Goal: Task Accomplishment & Management: Use online tool/utility

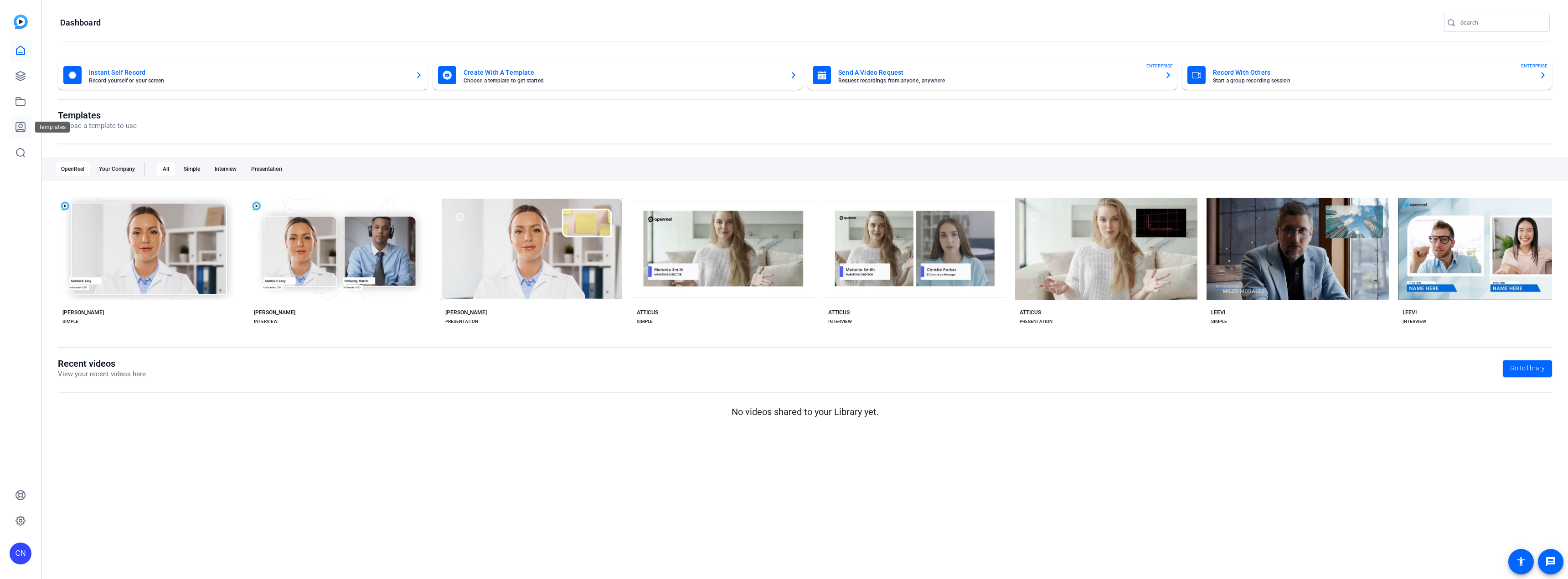
click at [18, 122] on icon at bounding box center [20, 126] width 9 height 9
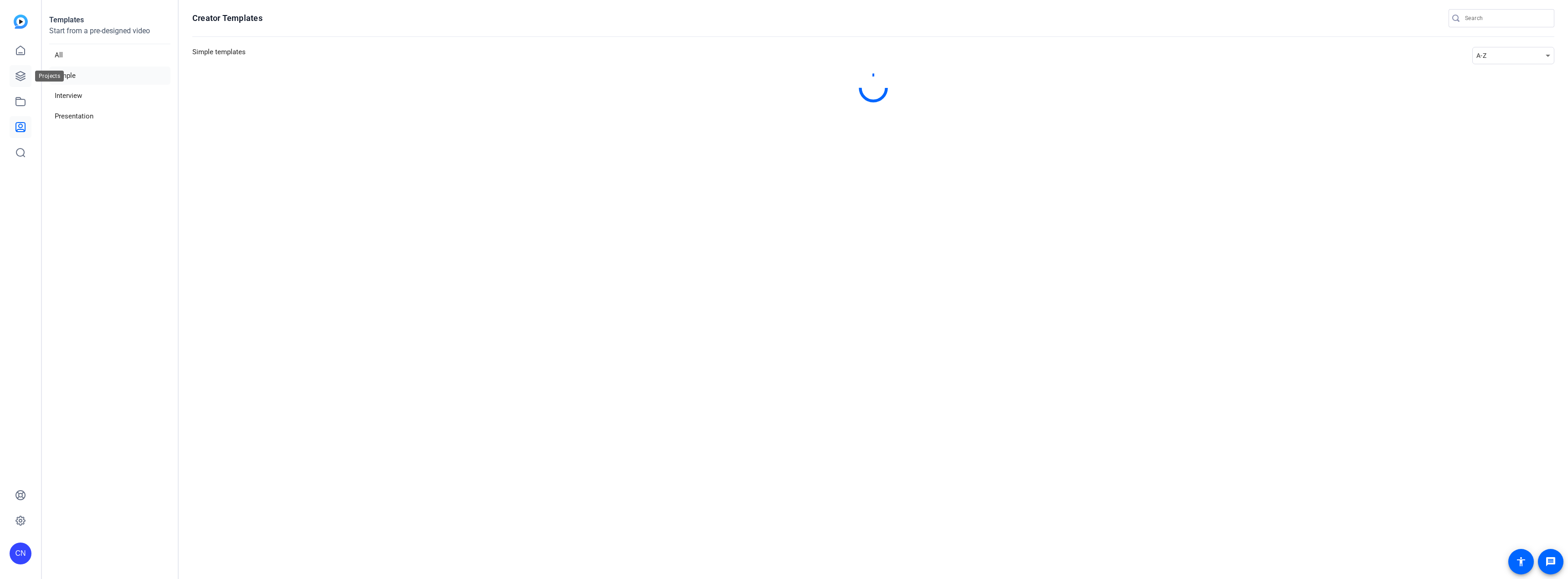
click at [21, 76] on icon at bounding box center [20, 76] width 9 height 9
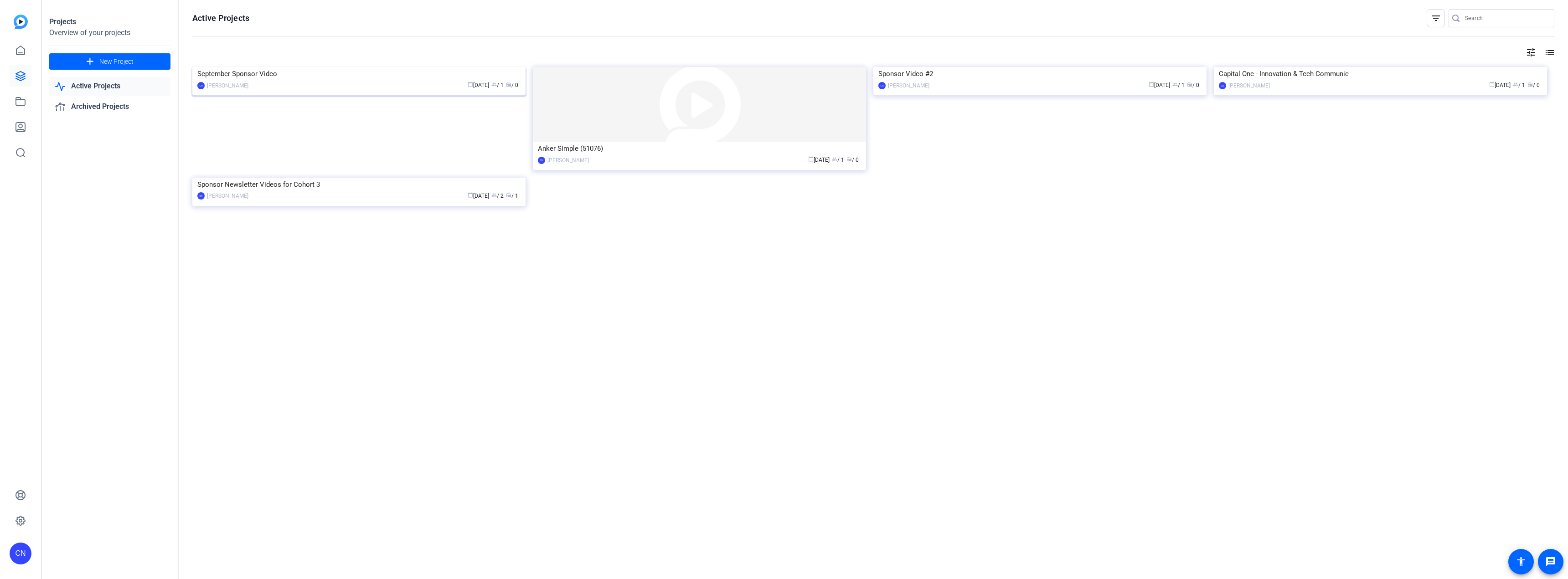
click at [394, 67] on img at bounding box center [359, 67] width 333 height 0
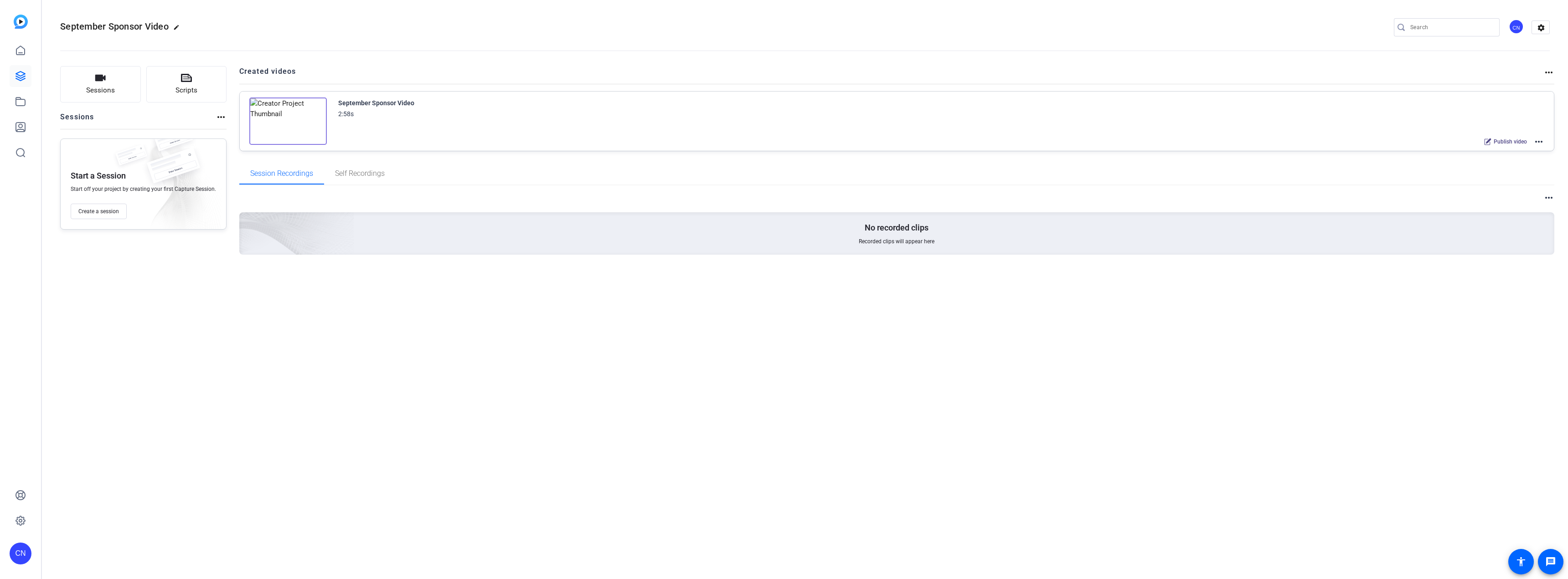
click at [288, 121] on img at bounding box center [288, 121] width 77 height 48
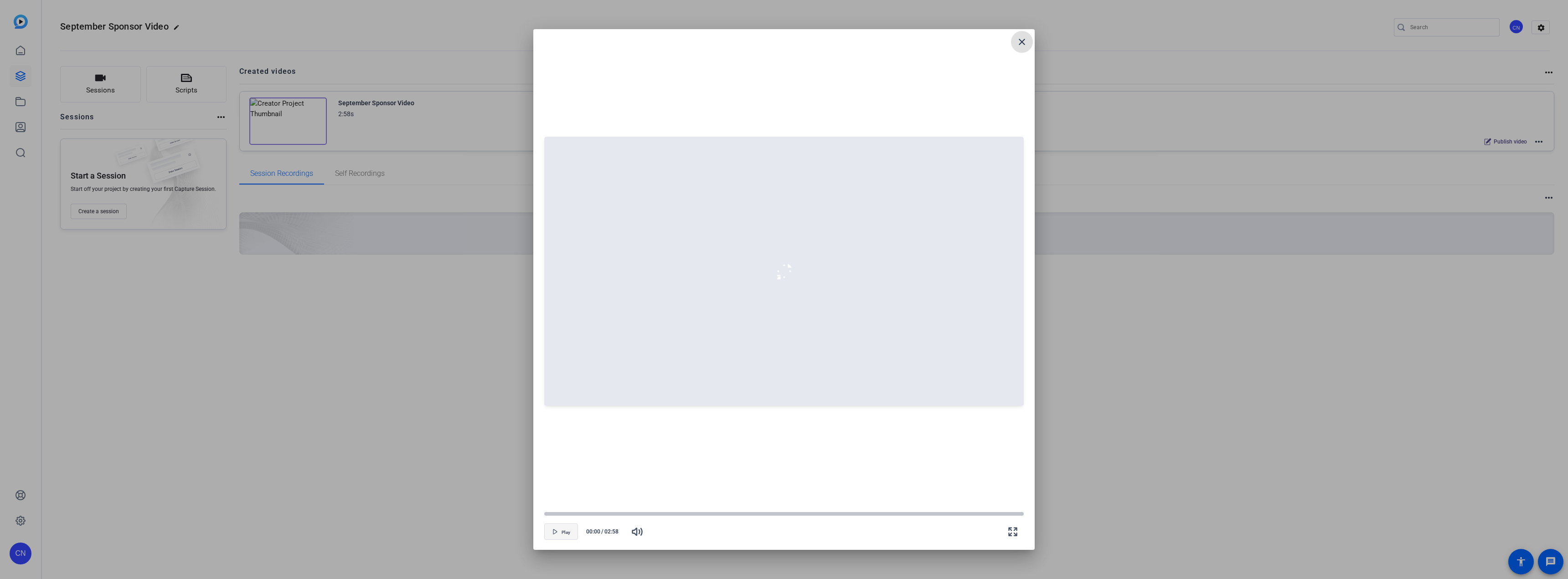
click at [562, 528] on span "button" at bounding box center [560, 532] width 32 height 22
click at [563, 529] on span "Play" at bounding box center [566, 532] width 9 height 7
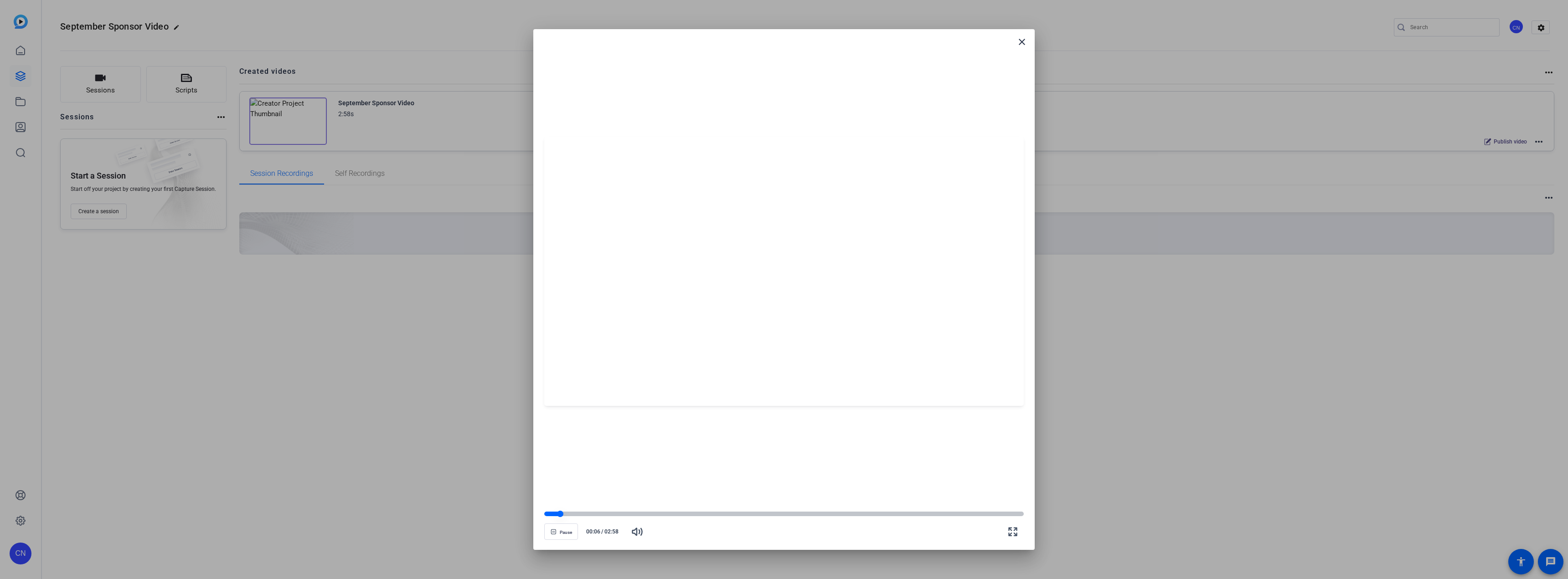
click at [574, 513] on div at bounding box center [784, 514] width 480 height 5
click at [611, 513] on div at bounding box center [784, 514] width 480 height 5
click at [636, 515] on div at bounding box center [784, 514] width 480 height 5
click at [713, 516] on div at bounding box center [636, 514] width 185 height 5
click at [562, 526] on span "button" at bounding box center [560, 532] width 32 height 22
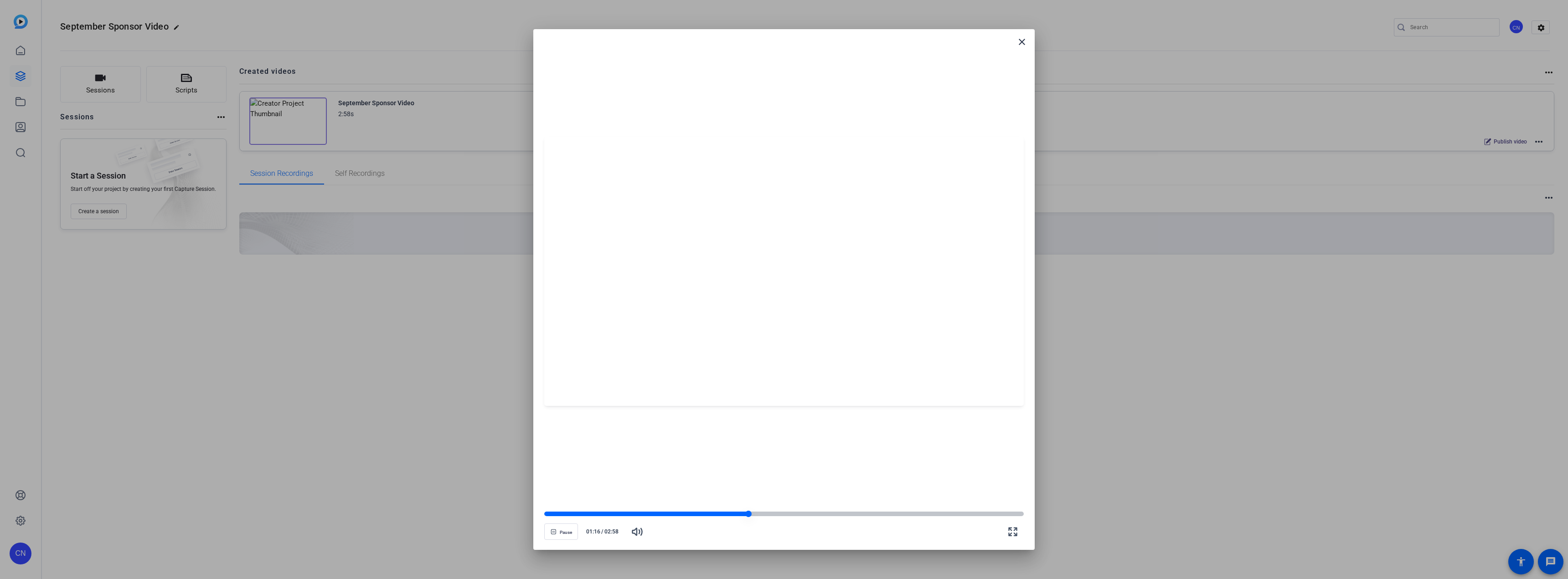
drag, startPoint x: 564, startPoint y: 528, endPoint x: 617, endPoint y: 513, distance: 55.1
click at [564, 528] on span "button" at bounding box center [560, 532] width 32 height 22
drag, startPoint x: 735, startPoint y: 516, endPoint x: 722, endPoint y: 514, distance: 13.2
click at [735, 515] on div at bounding box center [646, 514] width 205 height 5
click at [565, 535] on span "Play" at bounding box center [566, 533] width 9 height 6
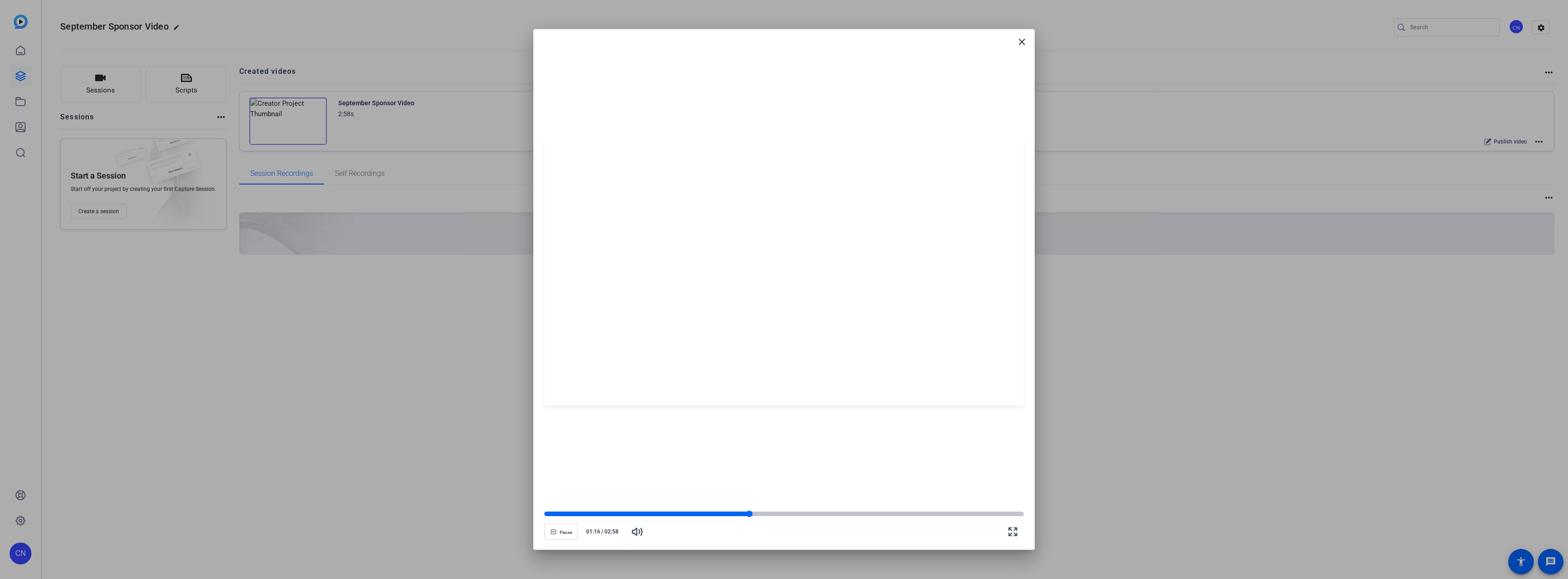
click at [710, 516] on div at bounding box center [646, 514] width 205 height 5
click at [560, 530] on span "Pause" at bounding box center [566, 533] width 12 height 6
click at [565, 526] on span "button" at bounding box center [560, 532] width 32 height 22
click at [1018, 42] on mat-icon "close" at bounding box center [1022, 42] width 11 height 11
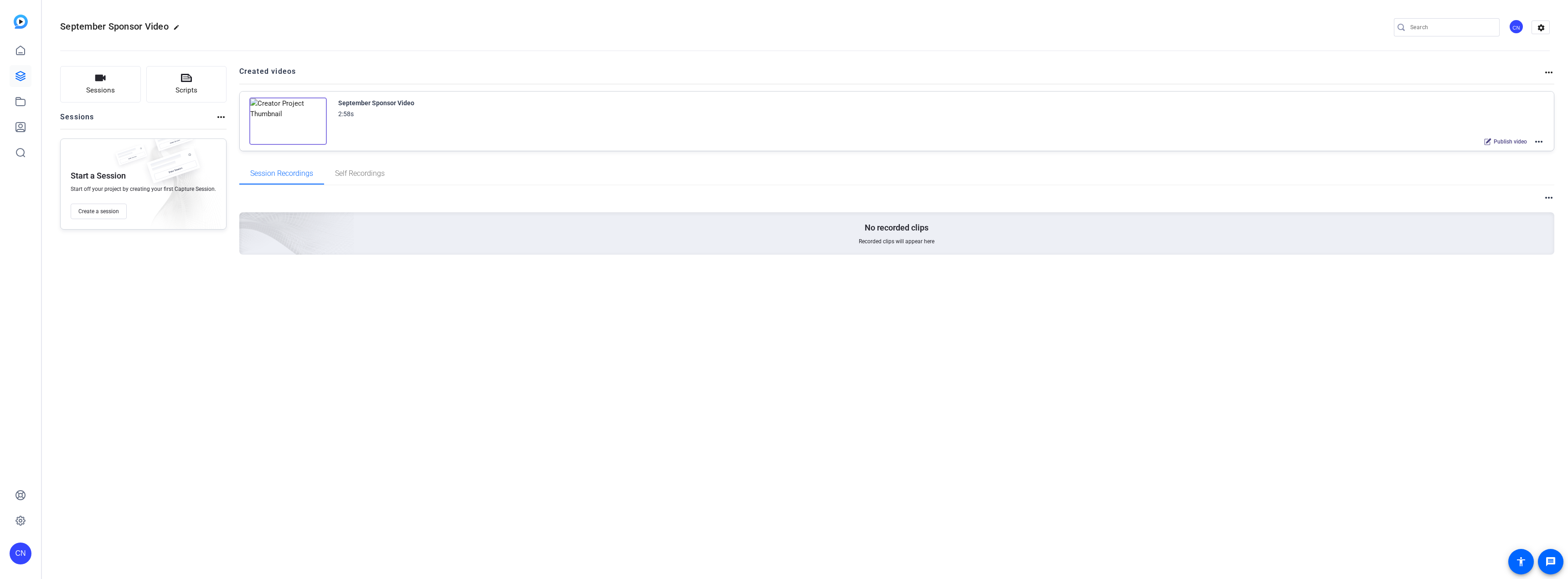
click at [292, 118] on img at bounding box center [288, 121] width 77 height 48
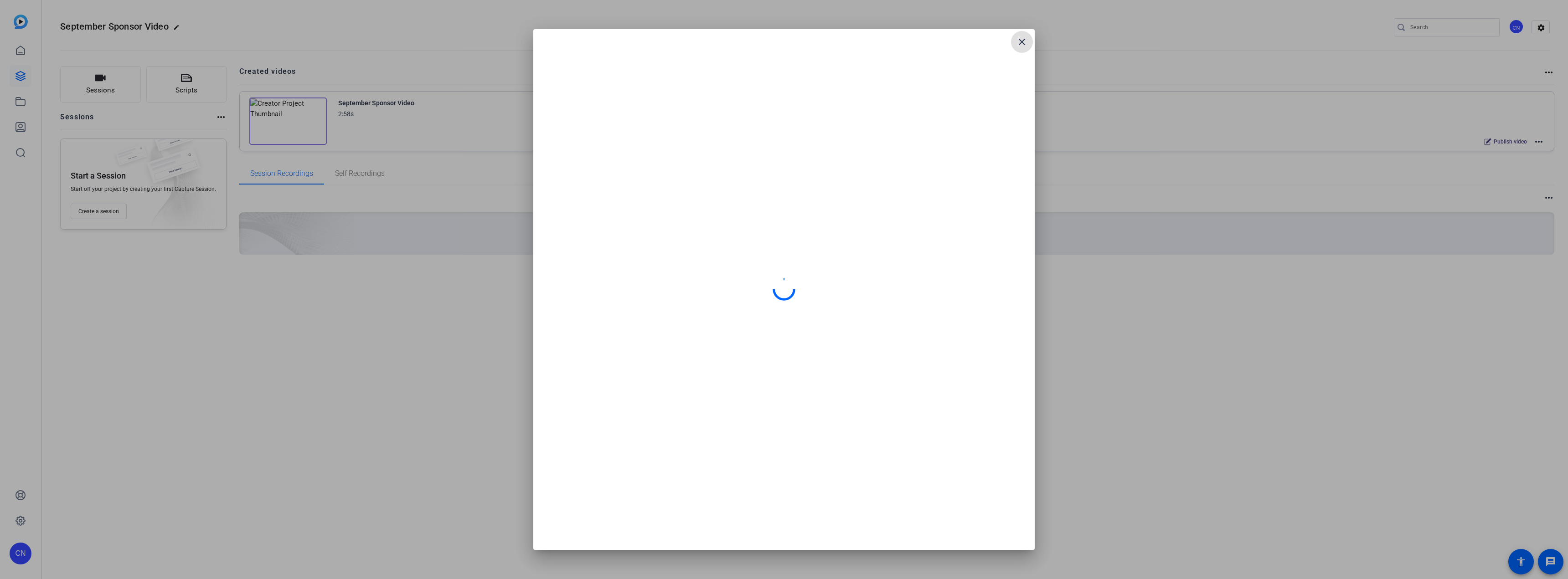
click at [1025, 41] on mat-icon "close" at bounding box center [1022, 42] width 11 height 11
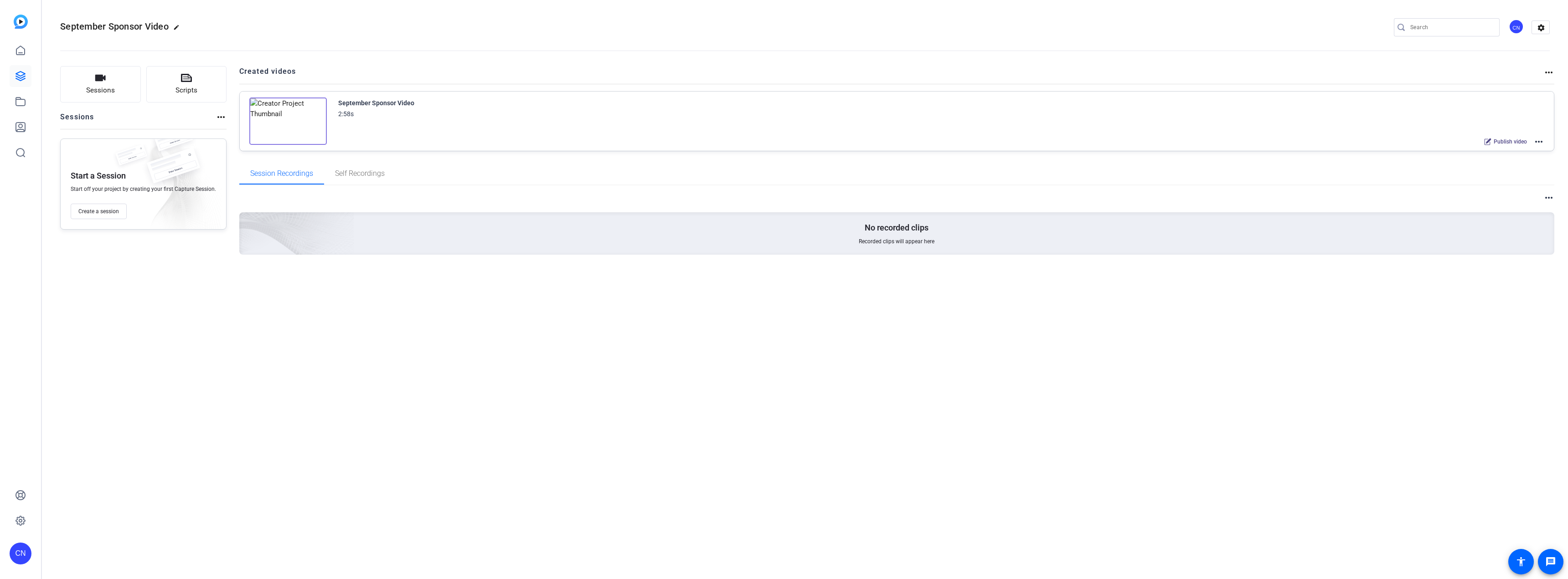
click at [1542, 142] on mat-icon "more_horiz" at bounding box center [1539, 142] width 11 height 11
click at [1504, 153] on span "Edit in Creator" at bounding box center [1505, 153] width 64 height 11
